Goal: Navigation & Orientation: Find specific page/section

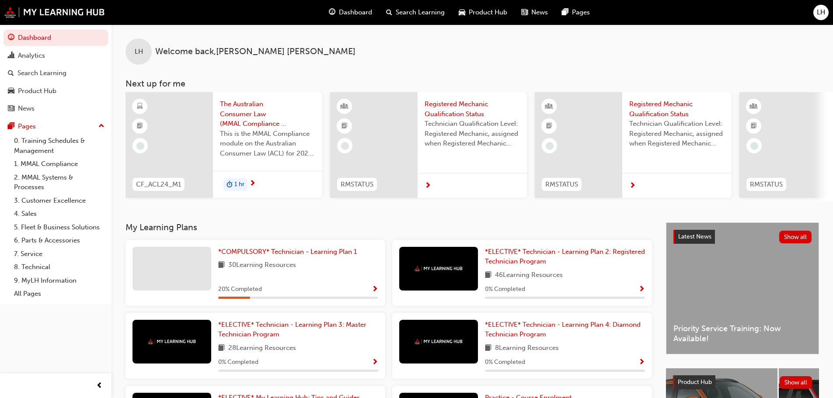
click at [358, 285] on div "*COMPULSORY* Technician - Learning Plan 1 30 Learning Resources 20 % Completed" at bounding box center [298, 273] width 160 height 52
click at [376, 294] on span "Show Progress" at bounding box center [375, 290] width 7 height 8
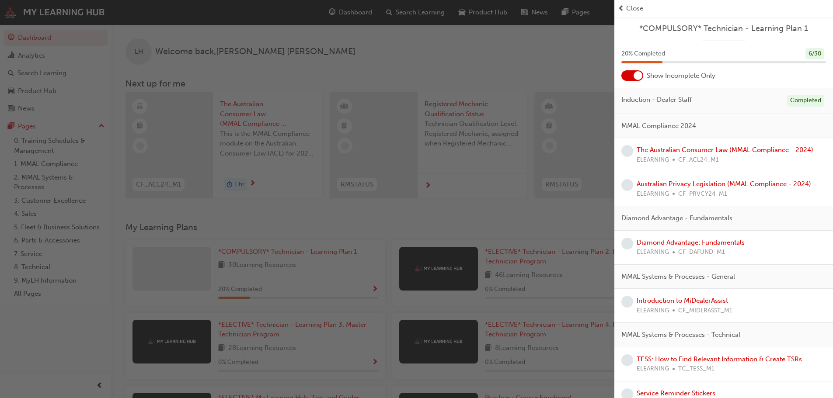
click at [637, 10] on span "Close" at bounding box center [634, 8] width 17 height 10
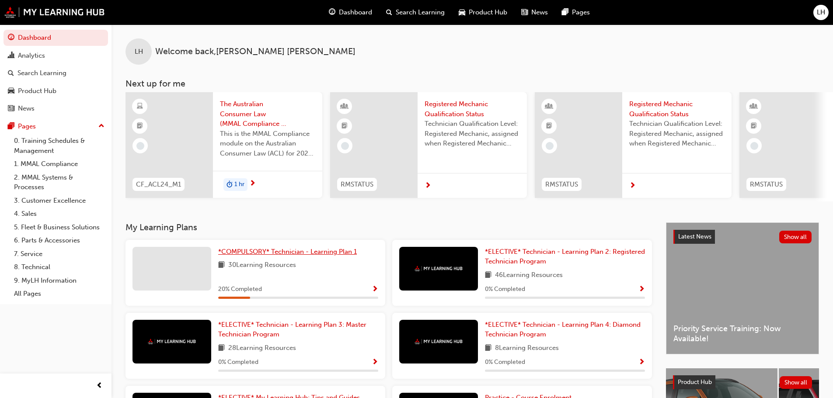
click at [244, 251] on span "*COMPULSORY* Technician - Learning Plan 1" at bounding box center [287, 252] width 139 height 8
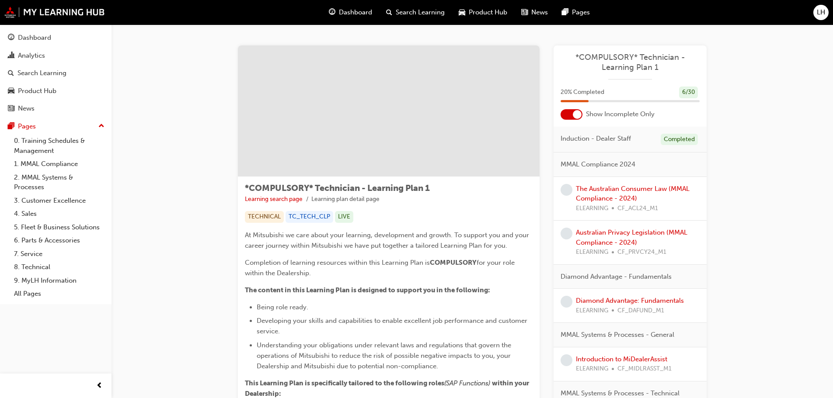
click at [347, 15] on span "Dashboard" at bounding box center [355, 12] width 33 height 10
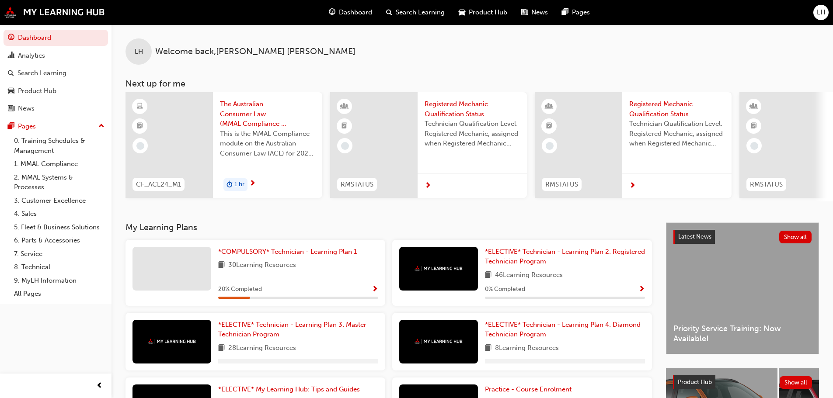
click at [436, 187] on div at bounding box center [471, 185] width 109 height 25
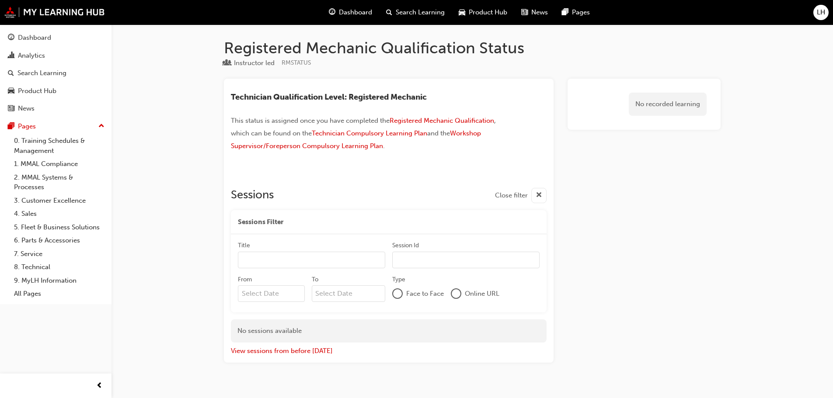
click at [340, 11] on span "Dashboard" at bounding box center [355, 12] width 33 height 10
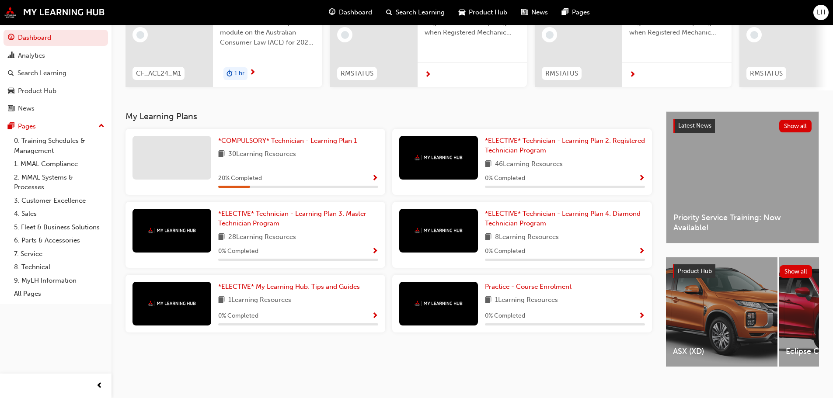
scroll to position [124, 0]
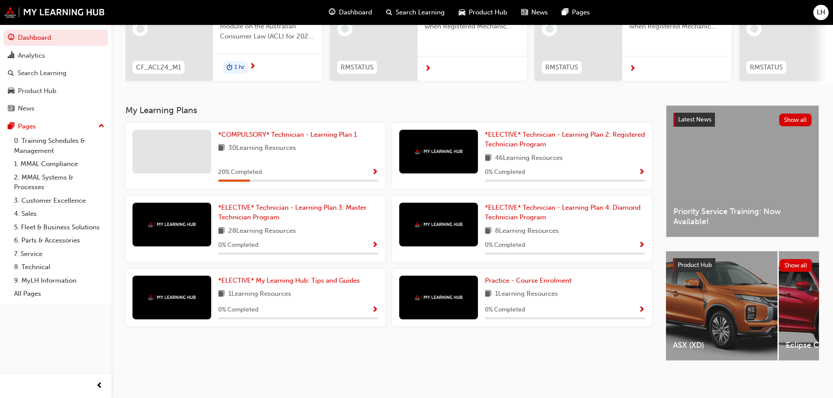
click at [727, 298] on div "ASX (XD)" at bounding box center [721, 305] width 111 height 109
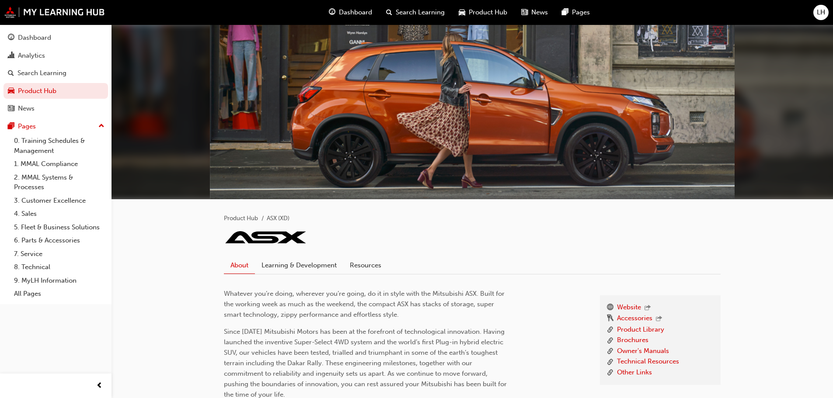
click at [335, 14] on div "Dashboard" at bounding box center [350, 12] width 57 height 18
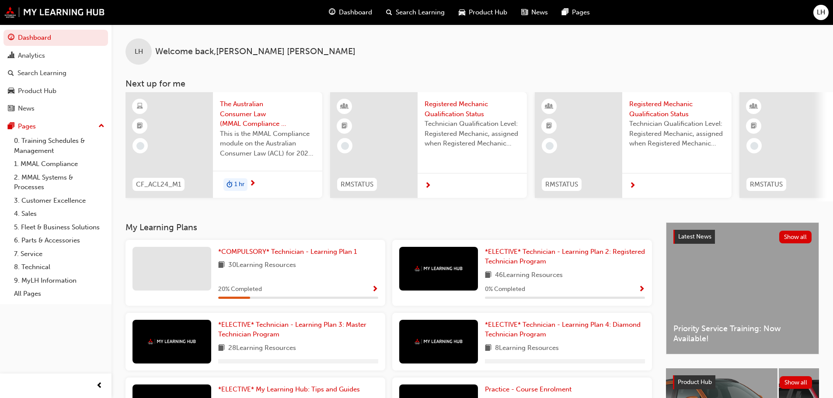
click at [238, 143] on span "This is the MMAL Compliance module on the Australian Consumer Law (ACL) for 202…" at bounding box center [267, 144] width 95 height 30
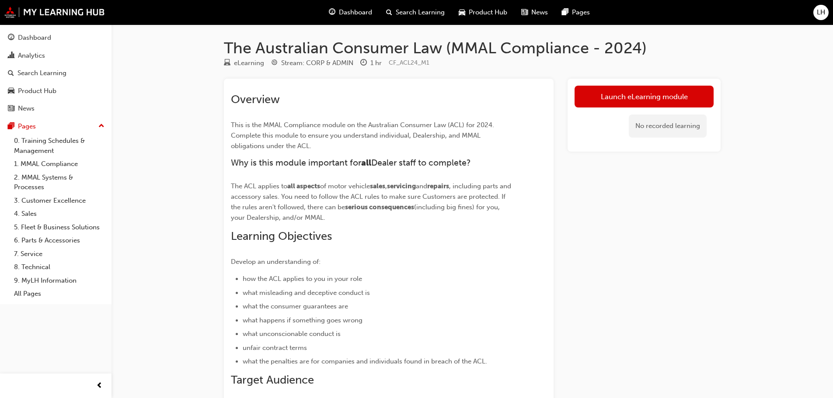
click at [350, 15] on span "Dashboard" at bounding box center [355, 12] width 33 height 10
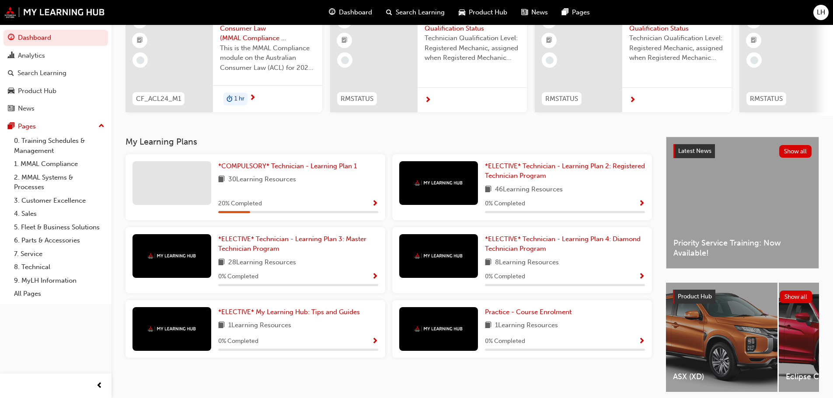
scroll to position [87, 0]
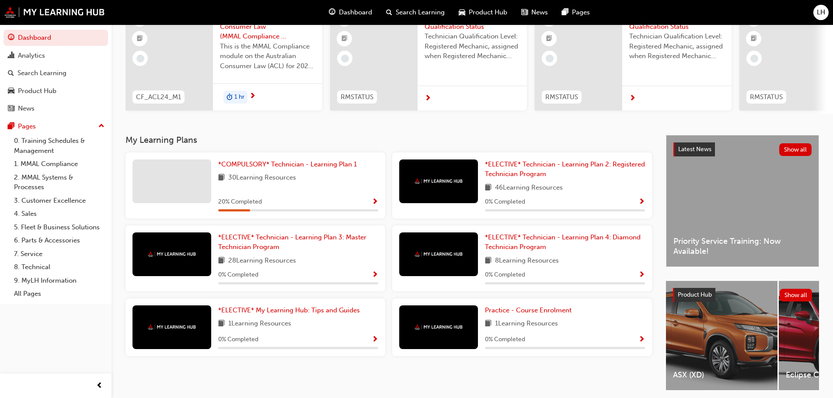
click at [375, 206] on span "Show Progress" at bounding box center [375, 202] width 7 height 8
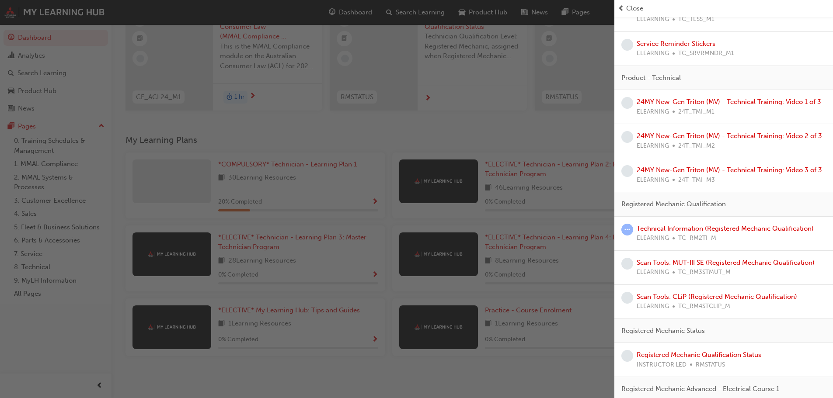
scroll to position [699, 0]
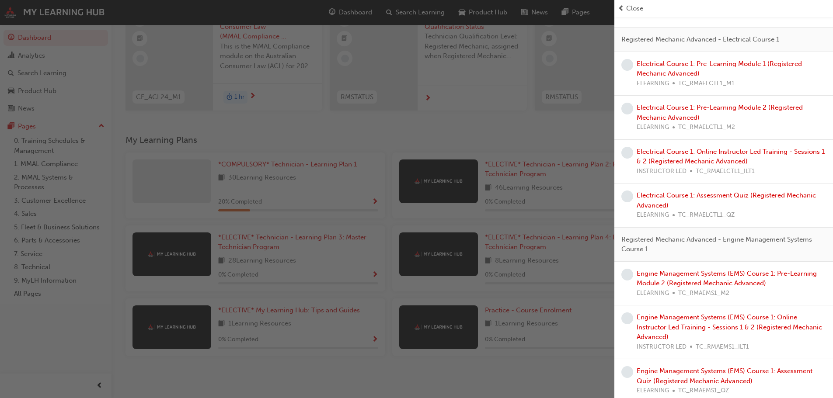
drag, startPoint x: 743, startPoint y: 136, endPoint x: 591, endPoint y: 125, distance: 152.5
click at [589, 125] on div "button" at bounding box center [307, 199] width 614 height 398
